Goal: Information Seeking & Learning: Learn about a topic

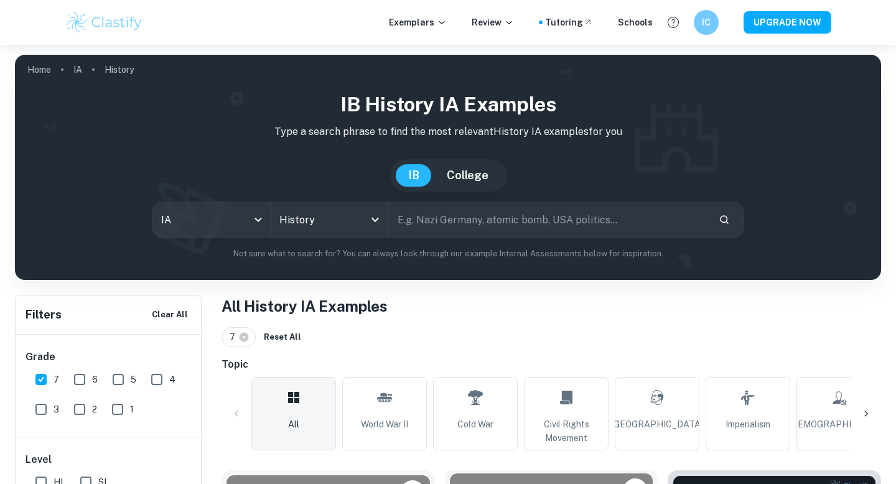
scroll to position [391, 0]
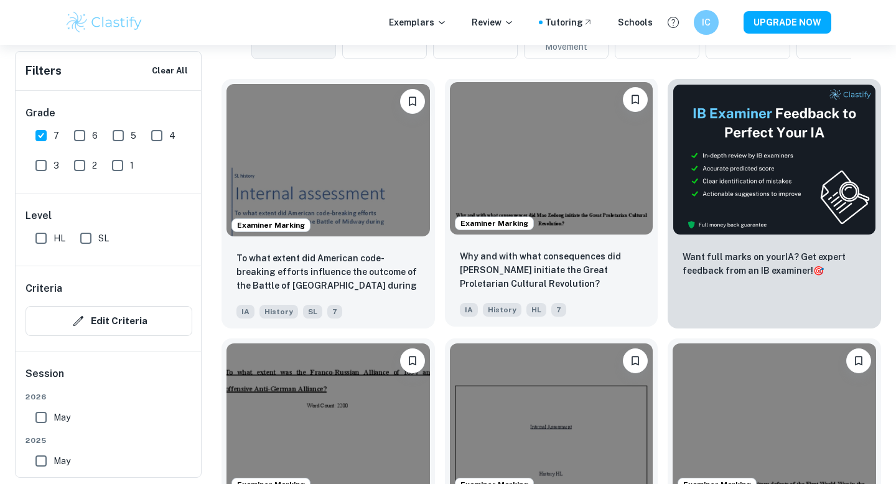
click at [509, 142] on img at bounding box center [551, 158] width 203 height 152
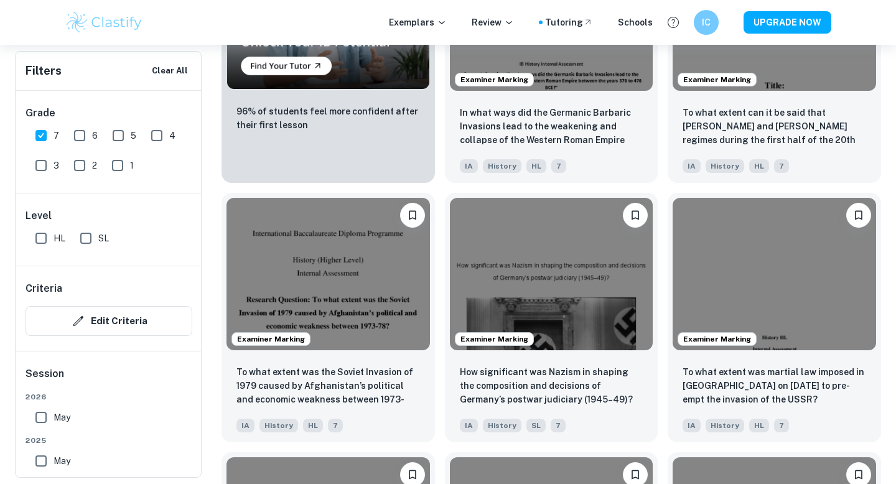
scroll to position [1109, 0]
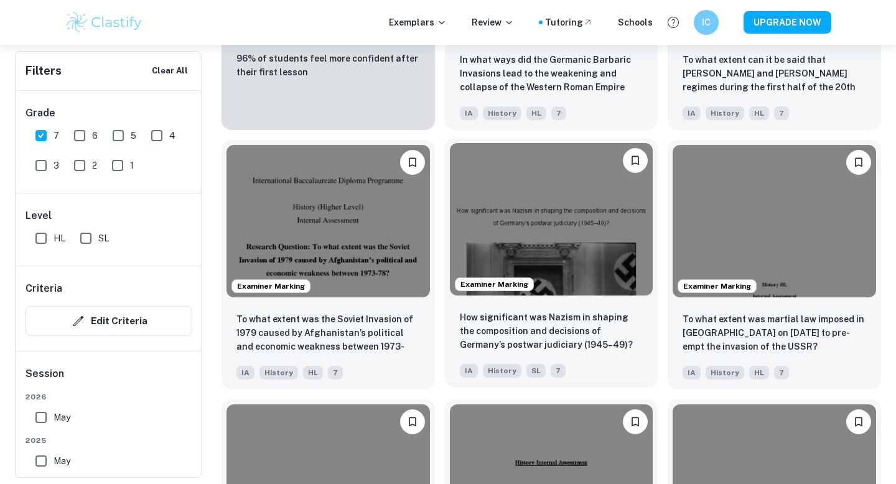
click at [524, 205] on img at bounding box center [551, 219] width 203 height 152
